Goal: Find specific page/section: Find specific page/section

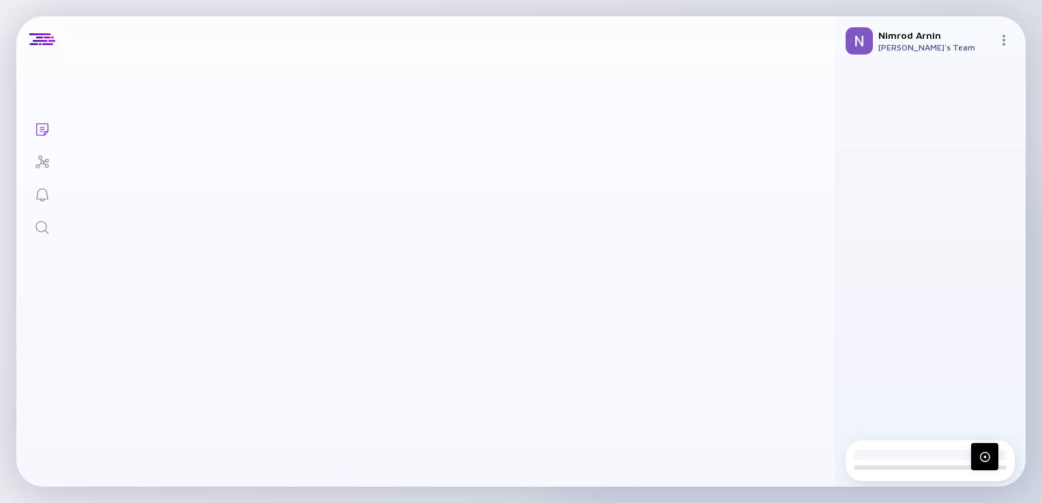
click at [41, 225] on icon "Search" at bounding box center [42, 227] width 16 height 16
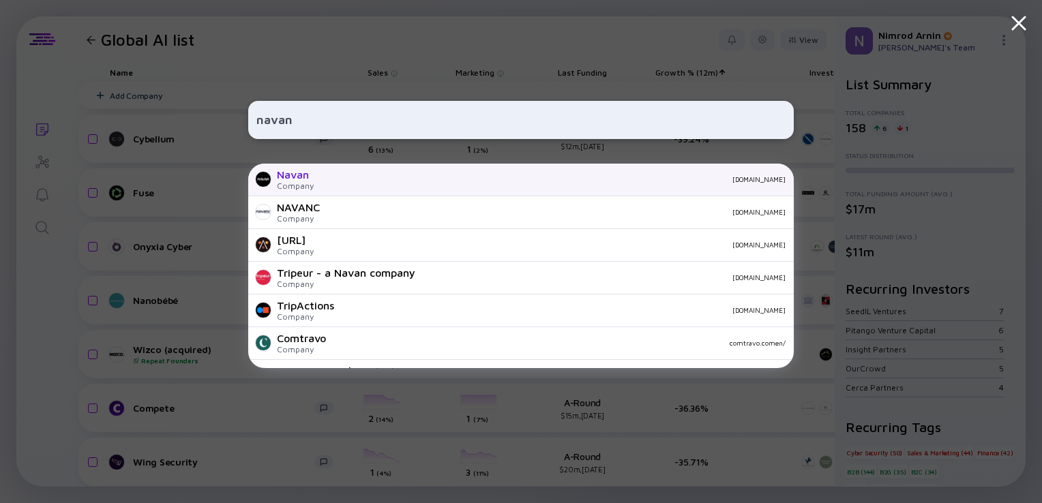
type input "navan"
click at [319, 179] on div "Navan Company [DOMAIN_NAME]" at bounding box center [520, 180] width 545 height 33
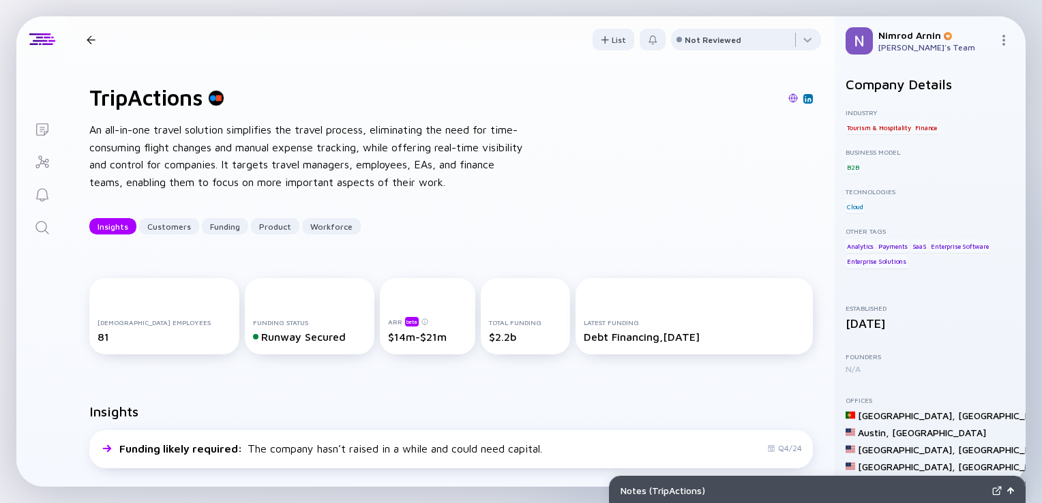
click at [38, 233] on icon "Search" at bounding box center [42, 227] width 16 height 16
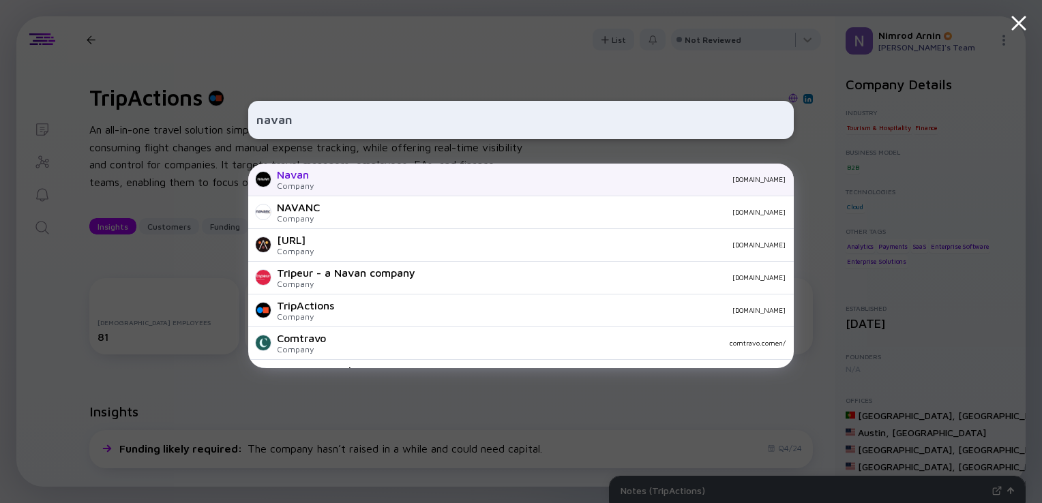
type input "navan"
click at [314, 175] on div "Navan Company [DOMAIN_NAME]" at bounding box center [520, 180] width 545 height 33
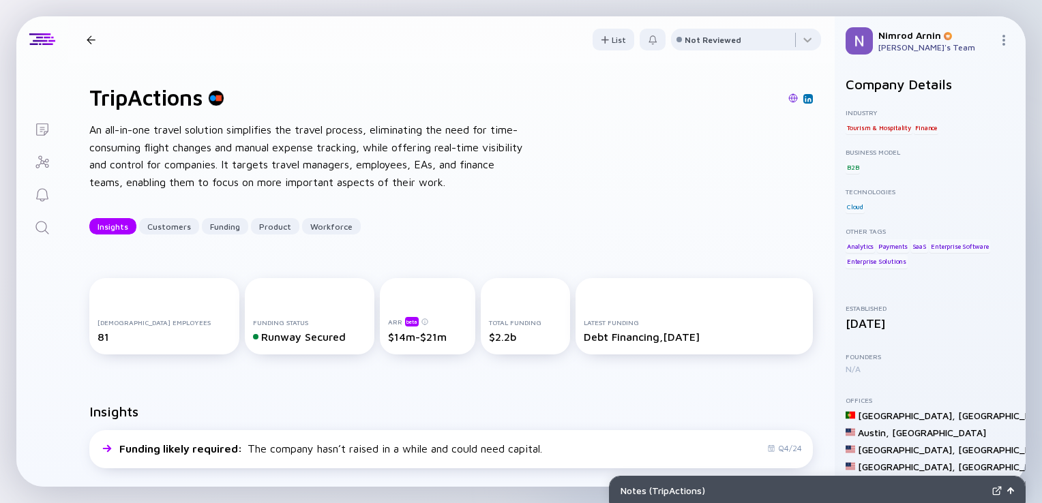
click at [31, 222] on link "Search" at bounding box center [41, 226] width 51 height 33
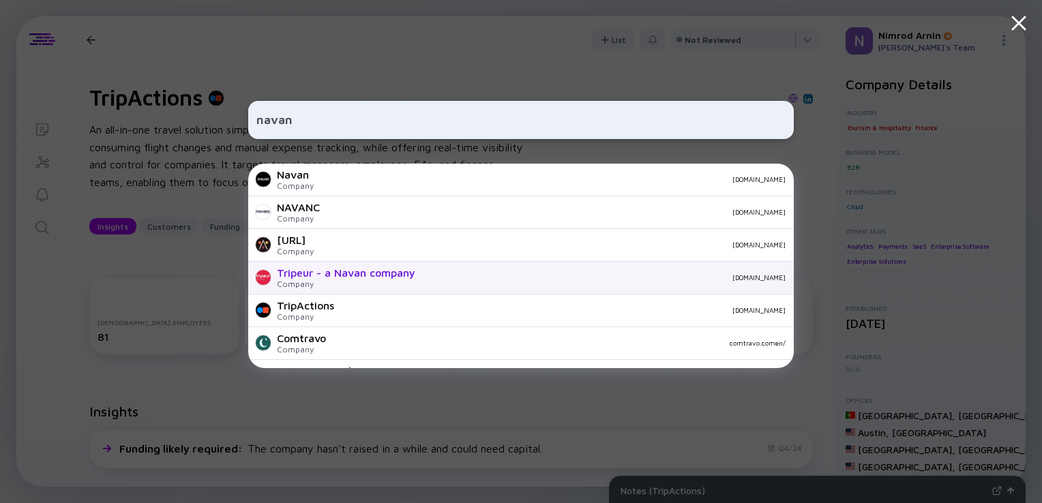
type input "navan"
click at [248, 271] on div "Tripeur - a Navan company Company [DOMAIN_NAME]" at bounding box center [520, 278] width 545 height 33
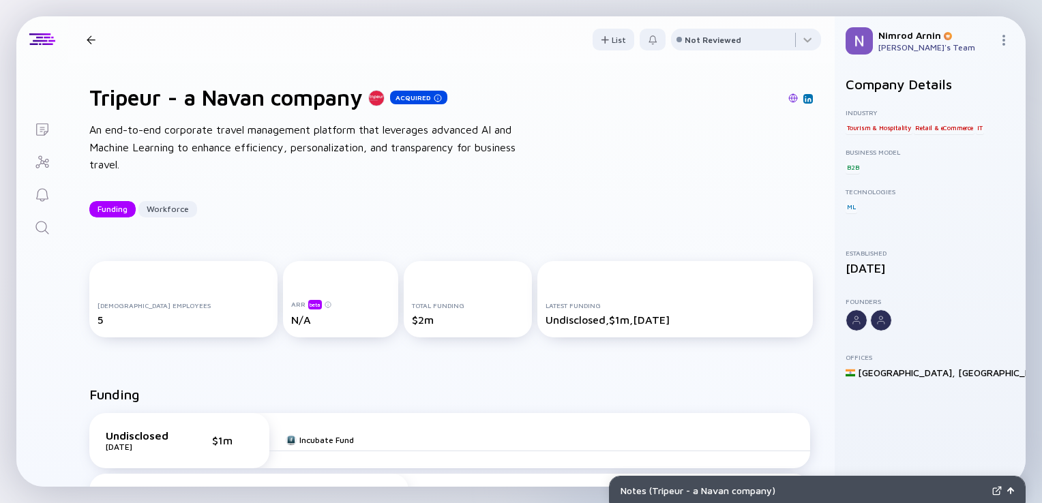
click at [35, 228] on icon "Search" at bounding box center [42, 227] width 16 height 16
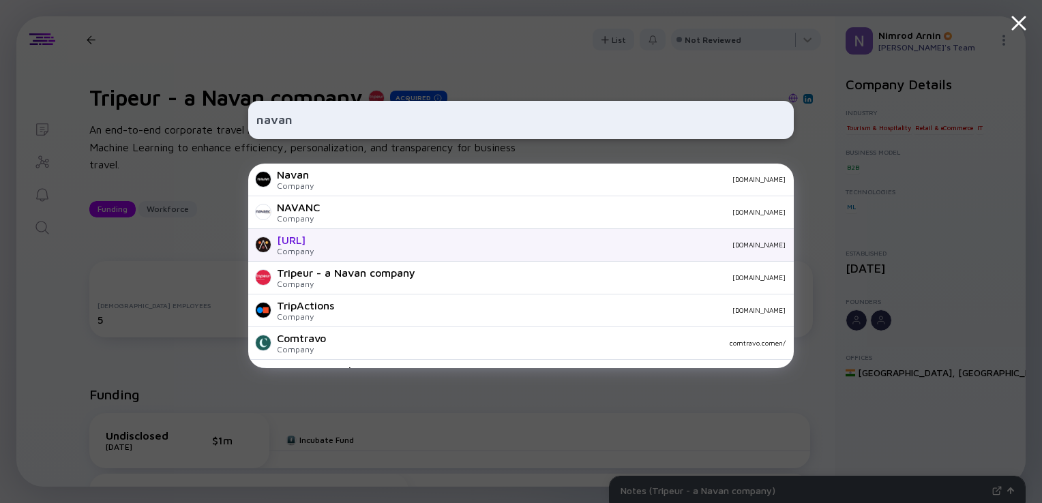
type input "navan"
click at [349, 254] on div "[URL] Company [DOMAIN_NAME]" at bounding box center [520, 245] width 545 height 33
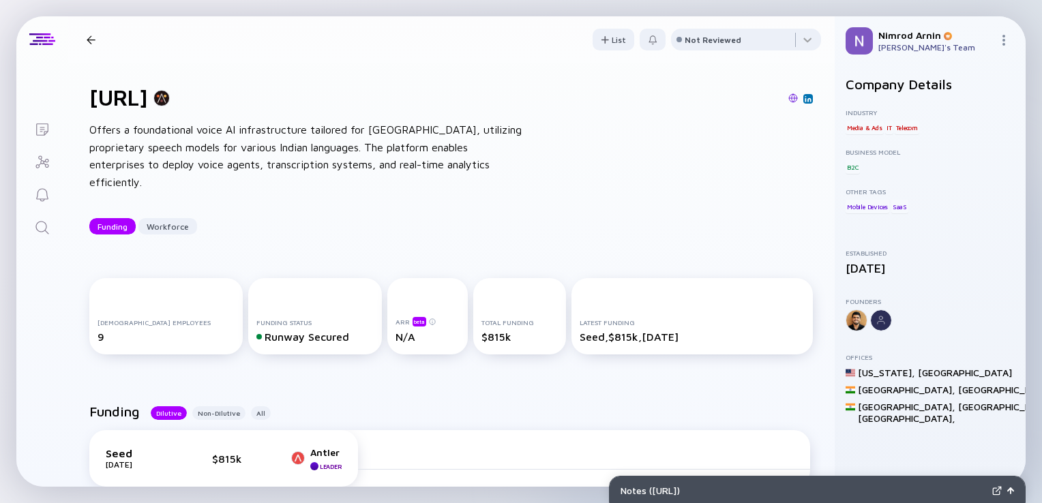
click at [46, 225] on icon "Search" at bounding box center [41, 227] width 13 height 13
